Goal: Book appointment/travel/reservation

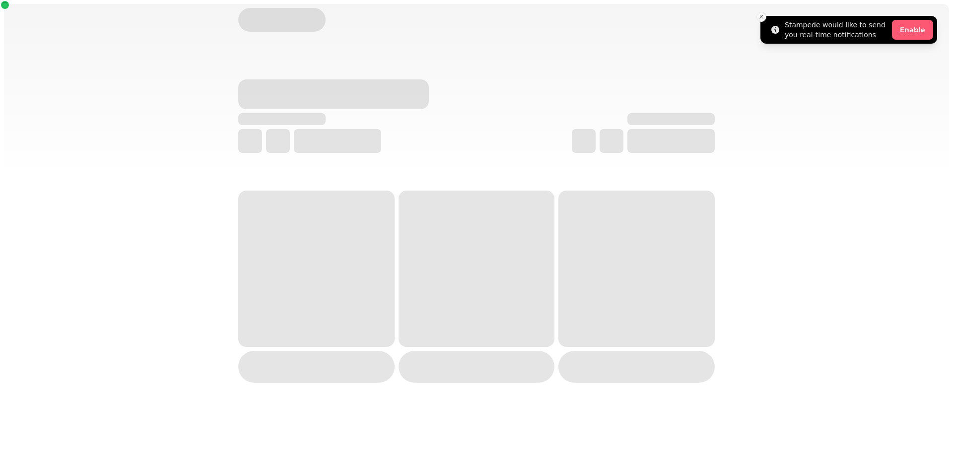
click at [762, 16] on icon "Close toast" at bounding box center [761, 17] width 6 height 6
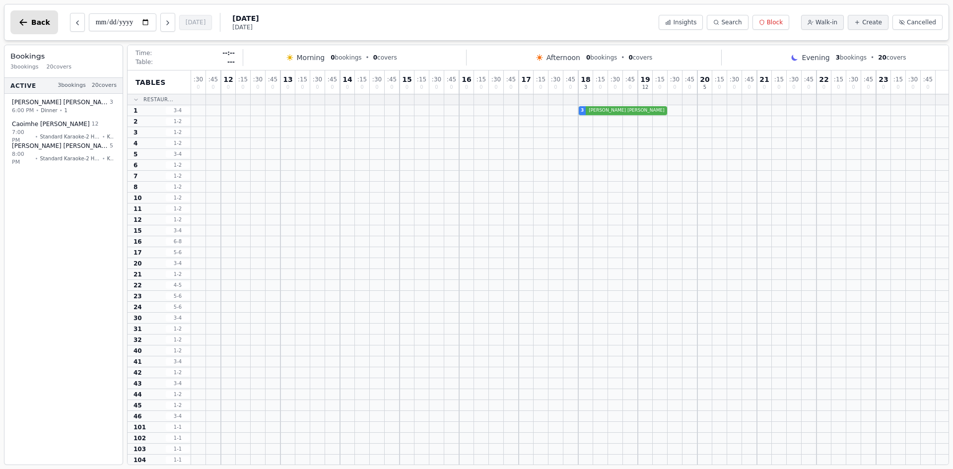
click at [26, 25] on icon "button" at bounding box center [23, 22] width 10 height 10
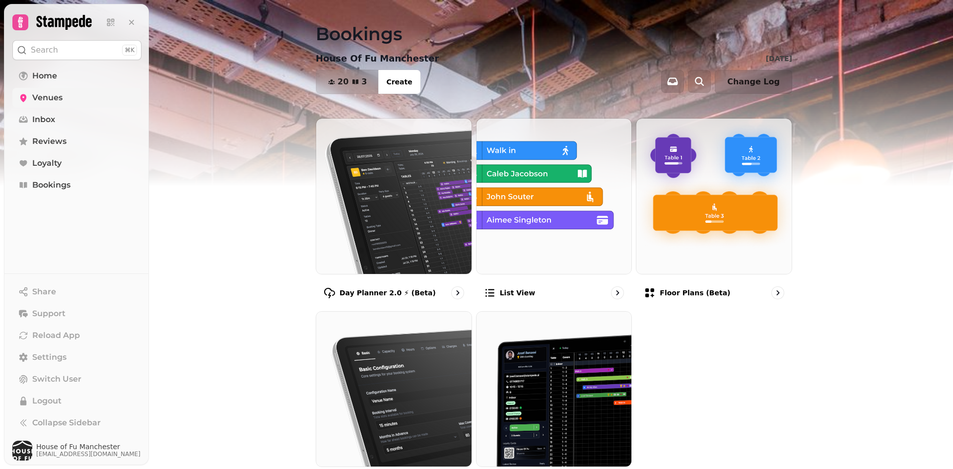
click at [62, 99] on span "Venues" at bounding box center [47, 98] width 30 height 12
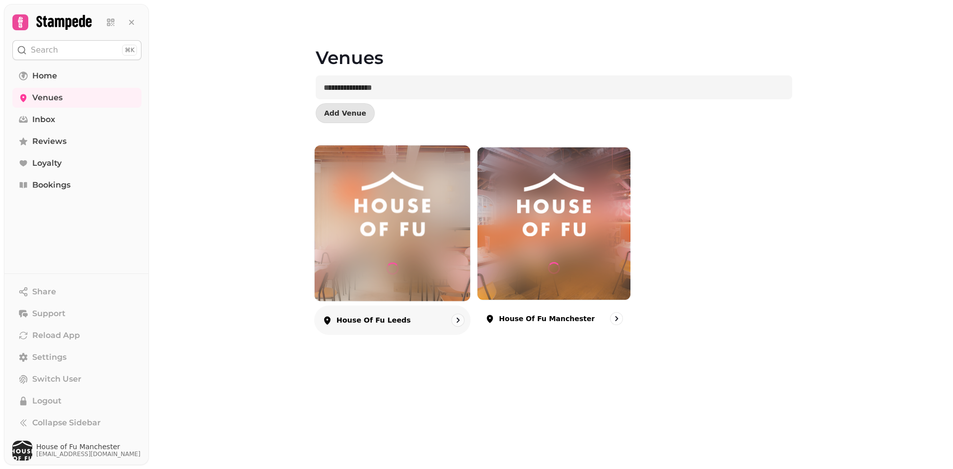
click at [396, 192] on img at bounding box center [392, 204] width 117 height 65
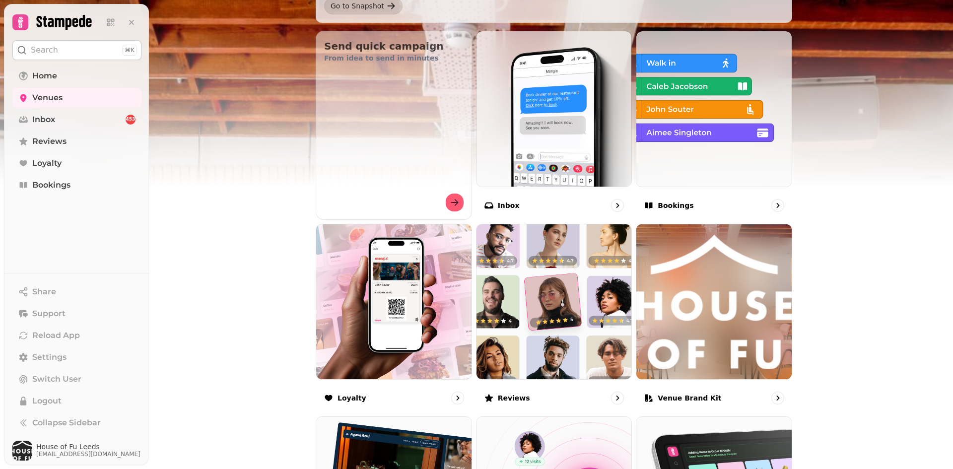
scroll to position [341, 0]
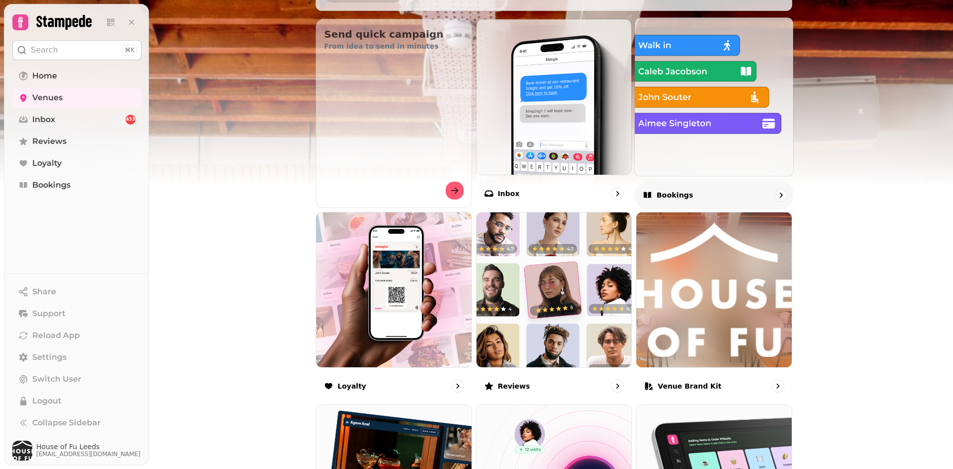
click at [682, 86] on img at bounding box center [714, 96] width 174 height 174
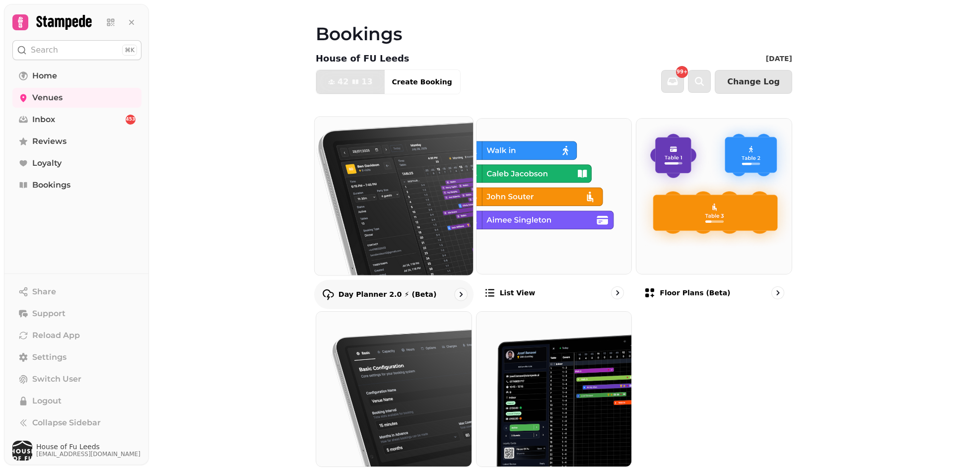
click at [401, 230] on img at bounding box center [394, 196] width 174 height 174
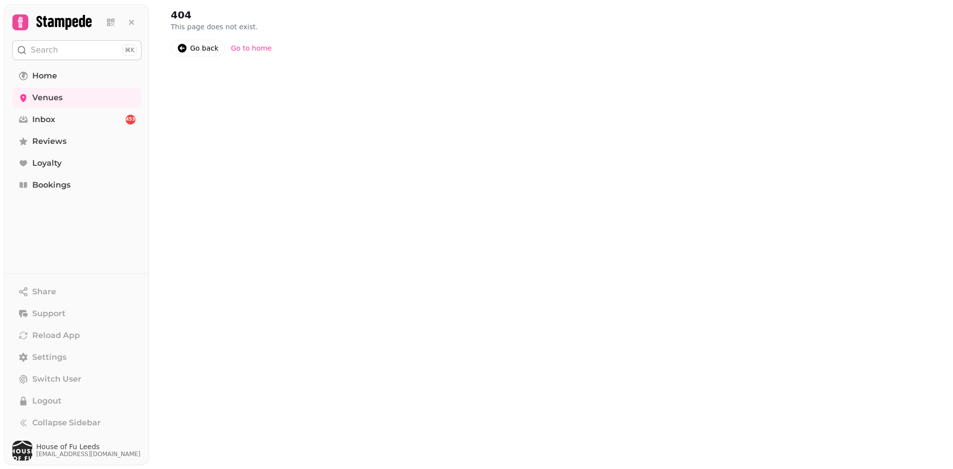
click at [195, 43] on div "Go back" at bounding box center [204, 48] width 28 height 10
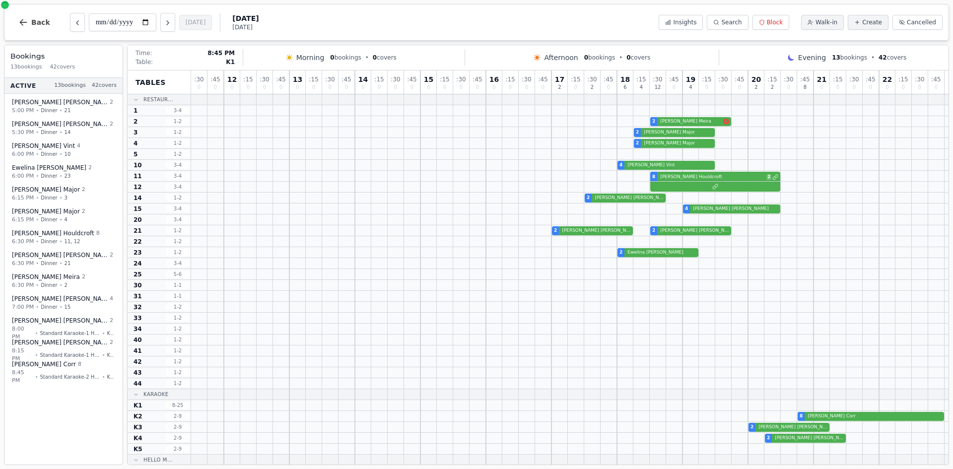
scroll to position [23, 0]
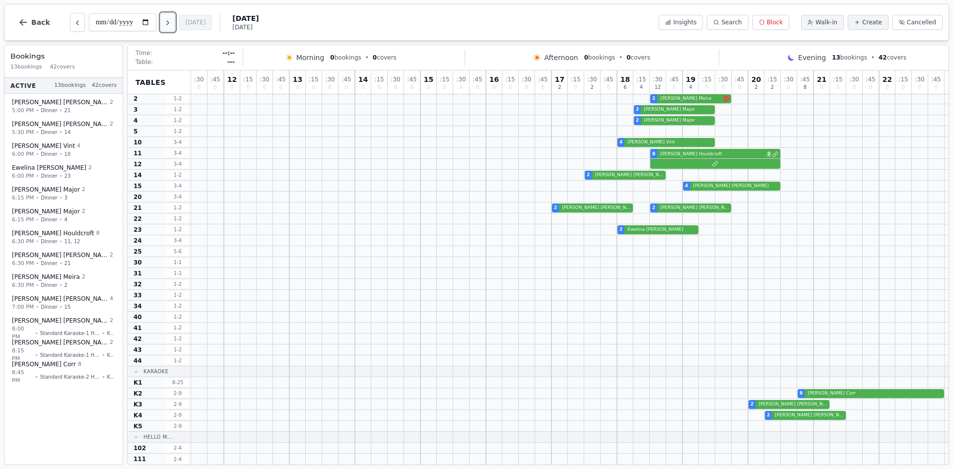
click at [172, 19] on icon "Next day" at bounding box center [168, 23] width 8 height 8
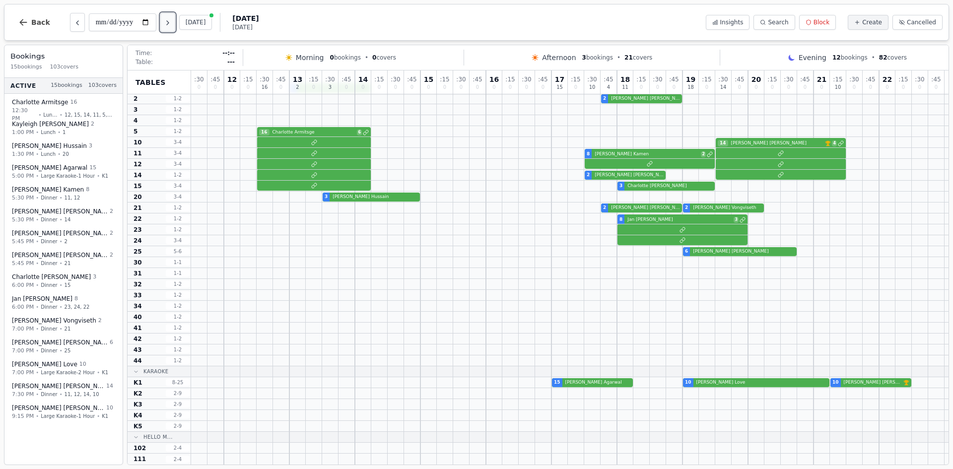
click at [172, 19] on icon "Next day" at bounding box center [168, 23] width 8 height 8
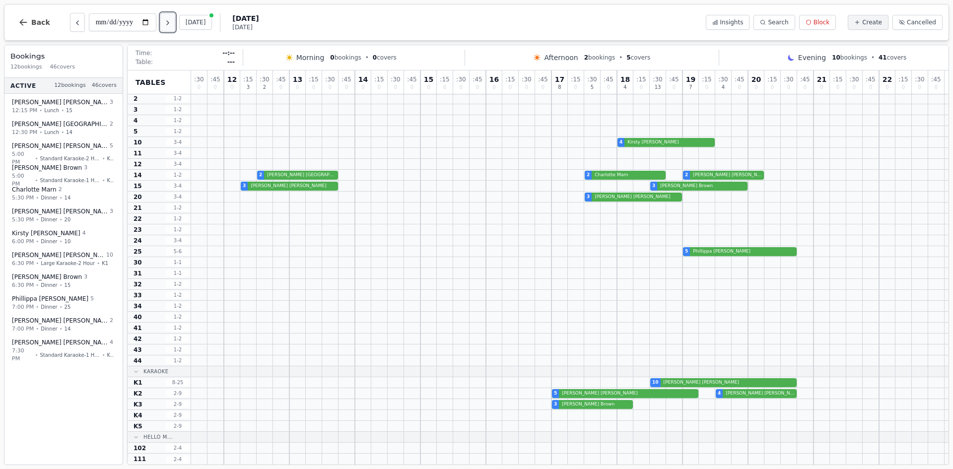
click at [172, 19] on icon "Next day" at bounding box center [168, 23] width 8 height 8
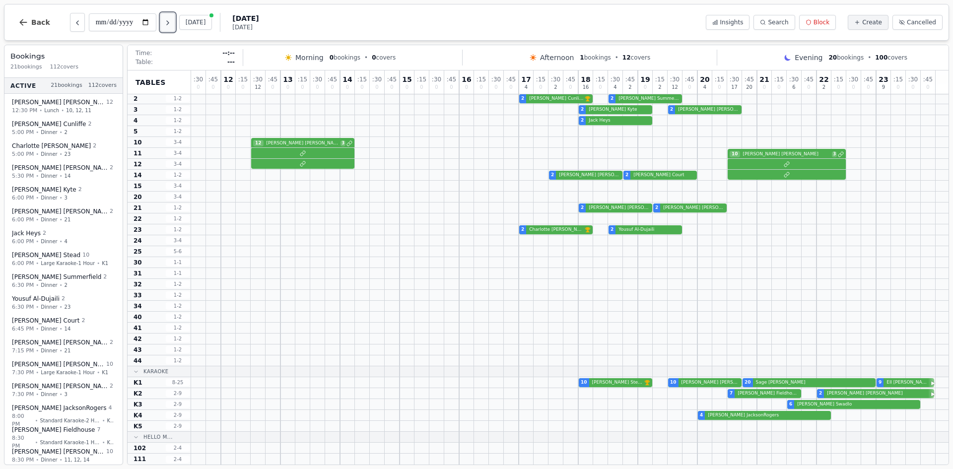
click at [172, 19] on icon "Next day" at bounding box center [168, 23] width 8 height 8
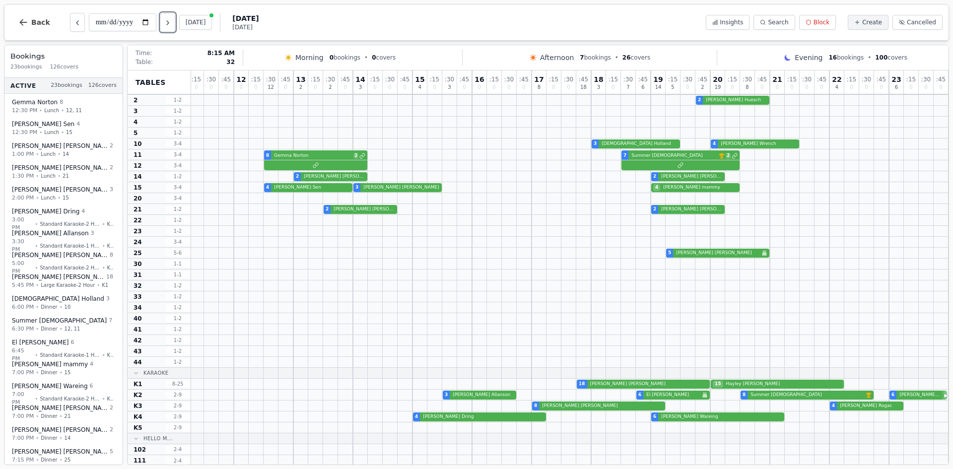
scroll to position [23, 672]
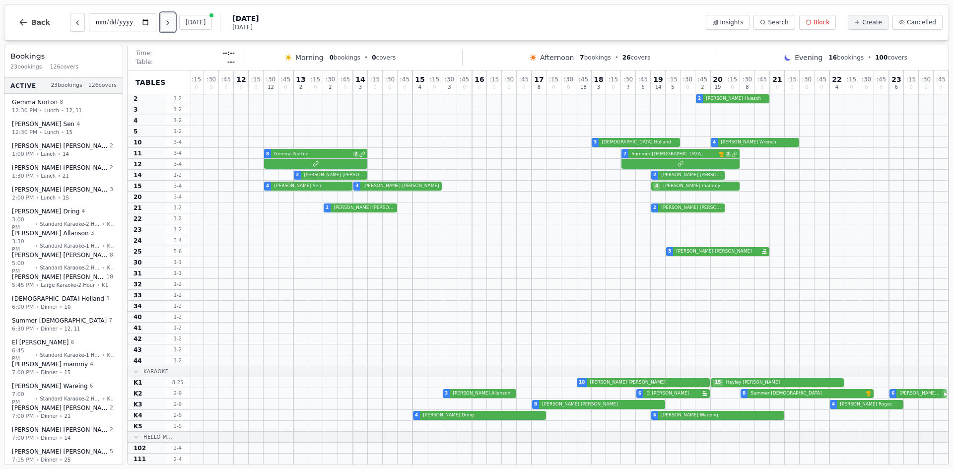
click at [168, 19] on icon "Next day" at bounding box center [168, 23] width 8 height 8
type input "**********"
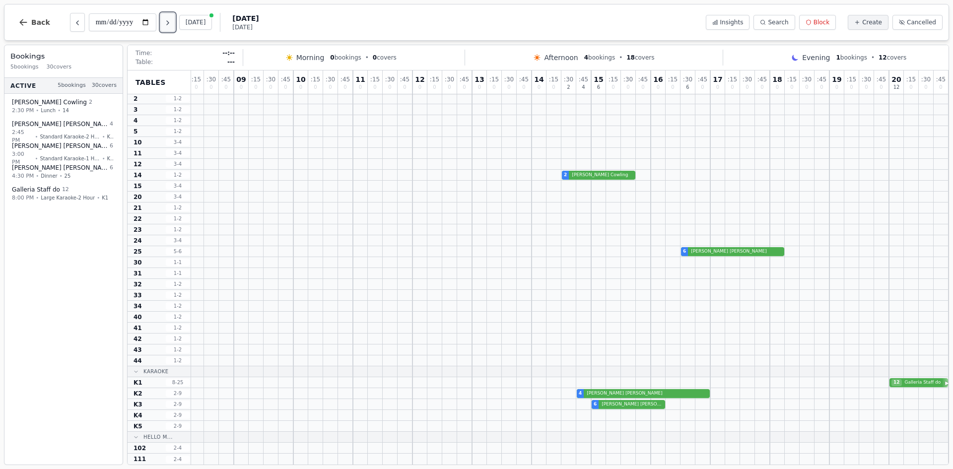
scroll to position [23, 493]
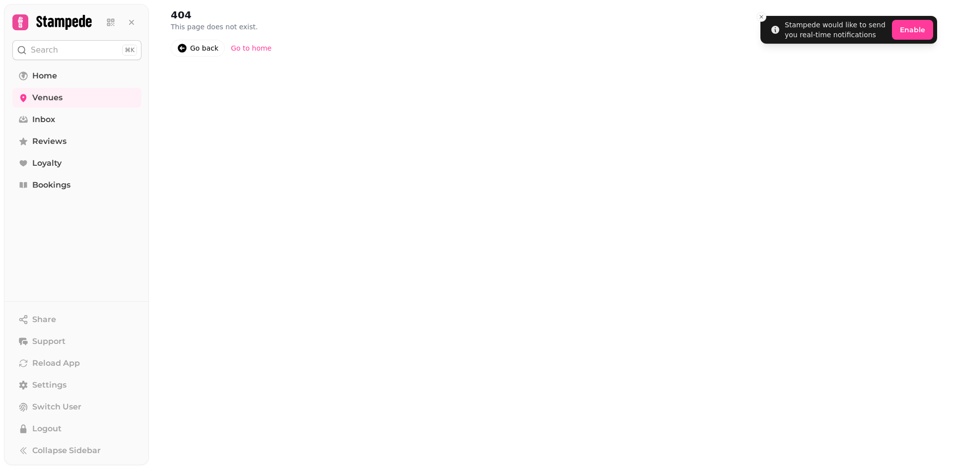
click at [196, 49] on div "Go back" at bounding box center [204, 48] width 28 height 10
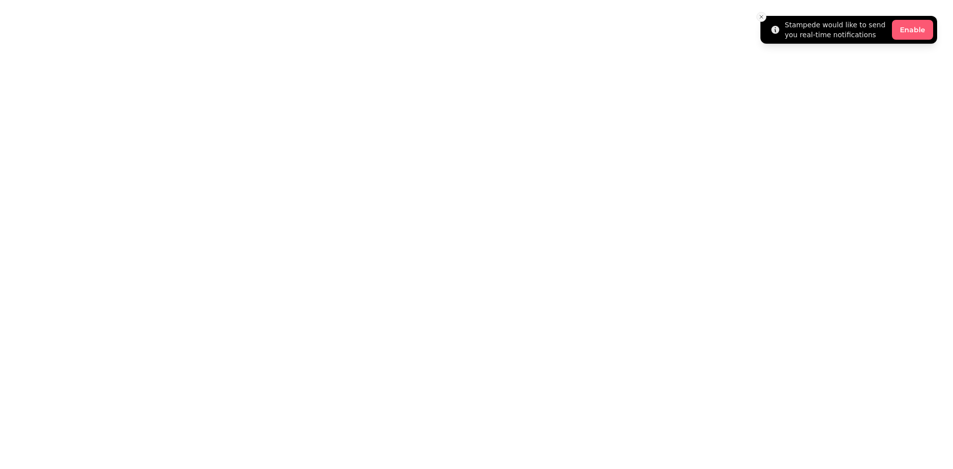
click at [762, 16] on icon "Close toast" at bounding box center [761, 17] width 6 height 6
